Goal: Find specific page/section: Find specific page/section

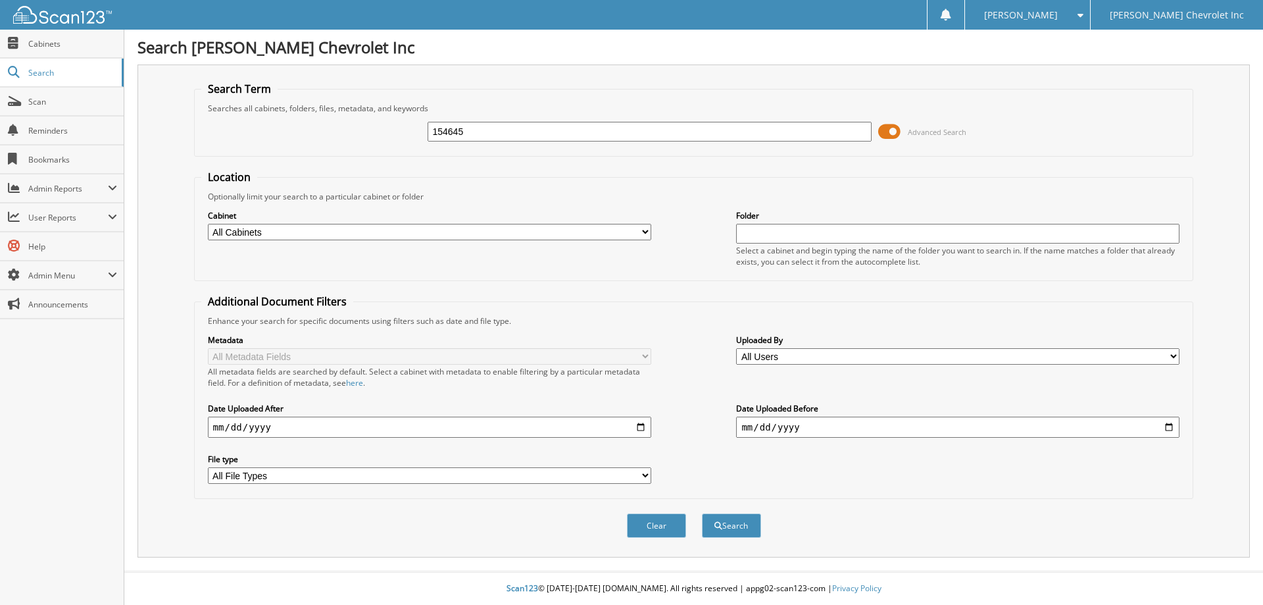
type input "154645"
click at [702, 513] on button "Search" at bounding box center [731, 525] width 59 height 24
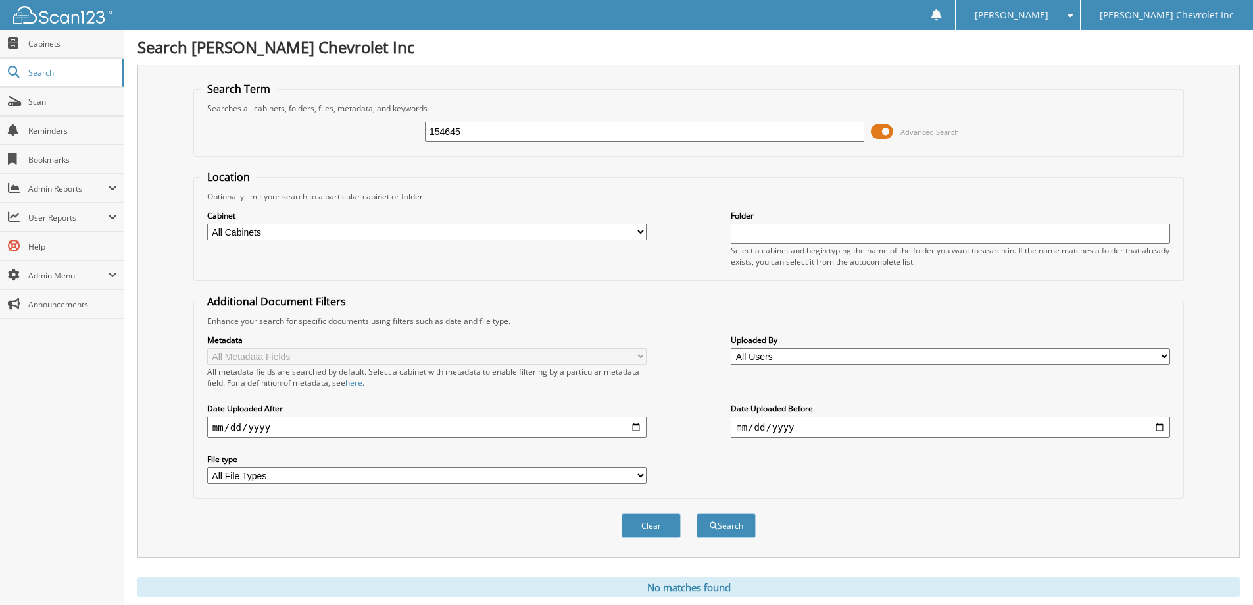
drag, startPoint x: 472, startPoint y: 133, endPoint x: 361, endPoint y: 124, distance: 111.5
click at [362, 124] on div "154645 Advanced Search" at bounding box center [689, 132] width 976 height 36
type input "[PERSON_NAME]"
click at [697, 513] on button "Search" at bounding box center [726, 525] width 59 height 24
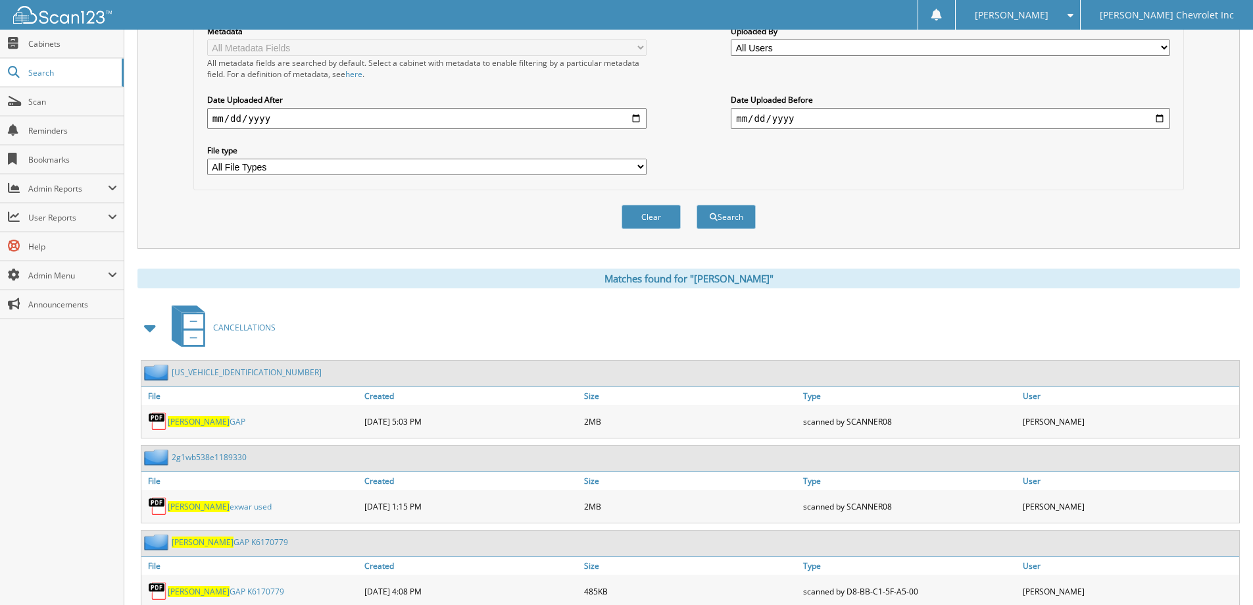
scroll to position [329, 0]
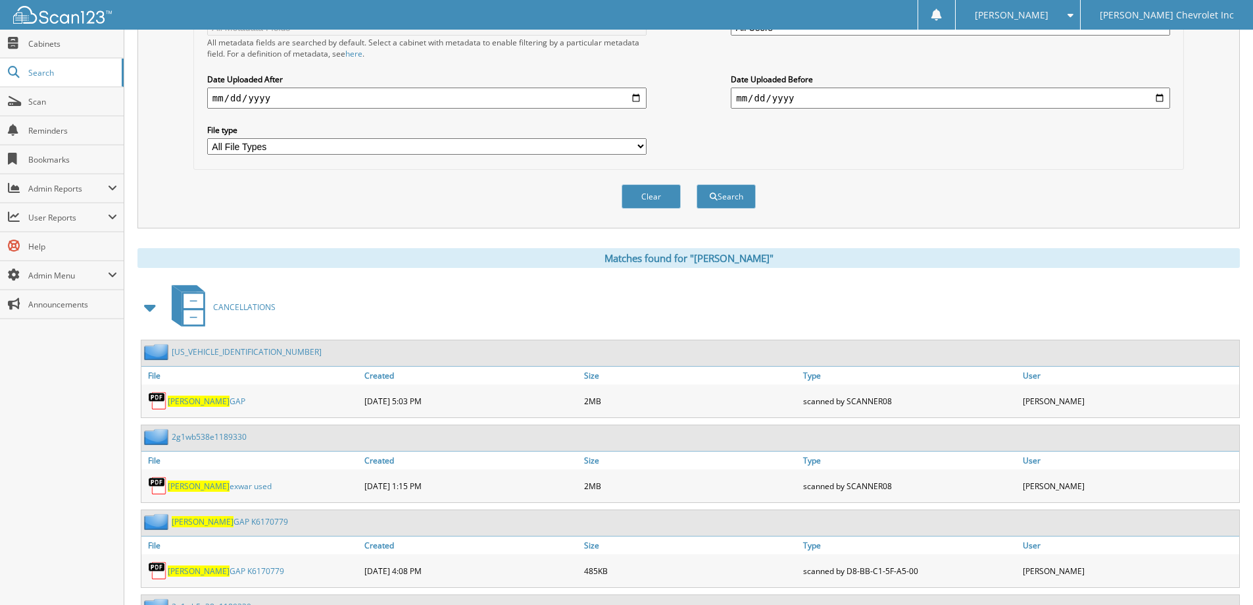
click at [218, 484] on link "[PERSON_NAME] exwar used" at bounding box center [220, 485] width 104 height 11
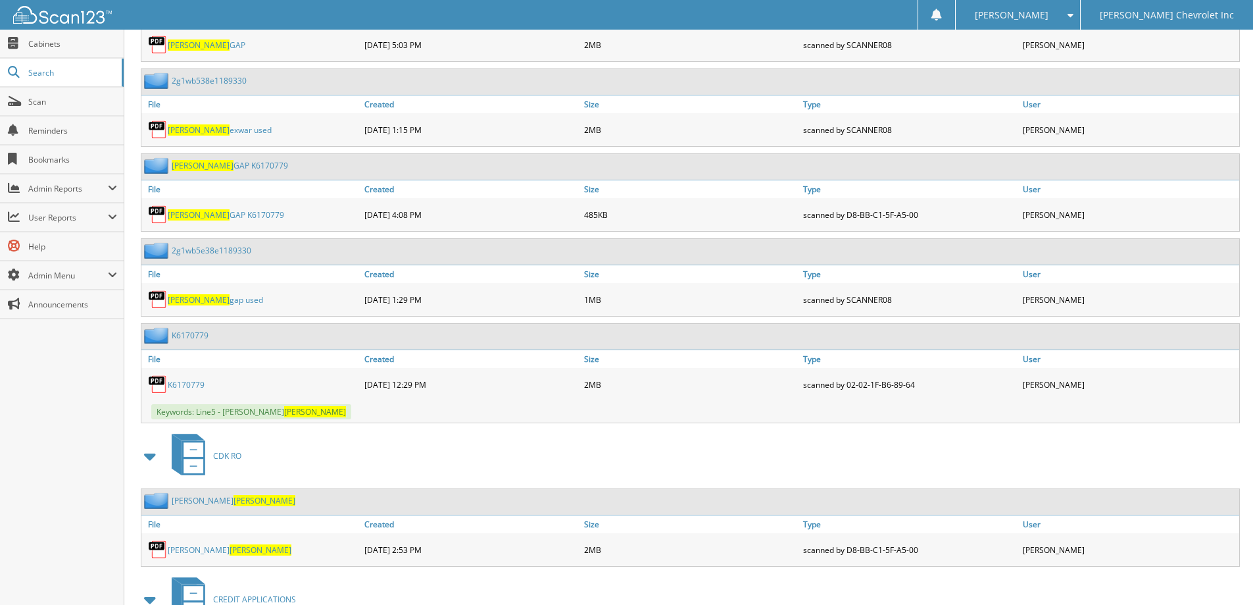
scroll to position [830, 0]
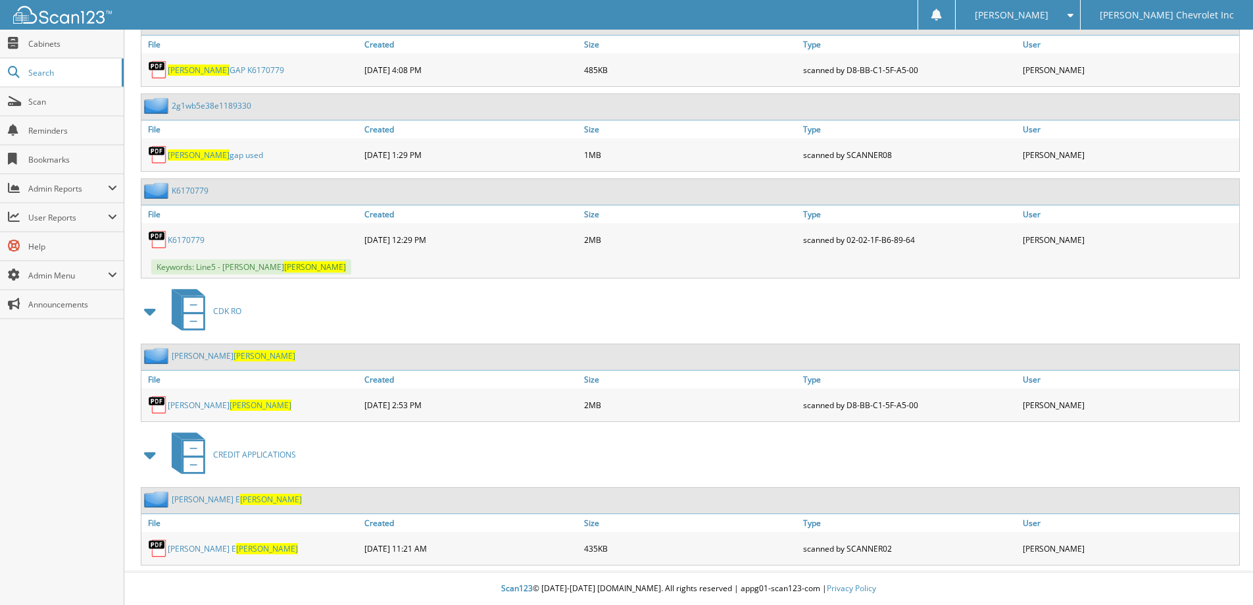
click at [230, 407] on span "[PERSON_NAME]" at bounding box center [261, 404] width 62 height 11
